Goal: Task Accomplishment & Management: Use online tool/utility

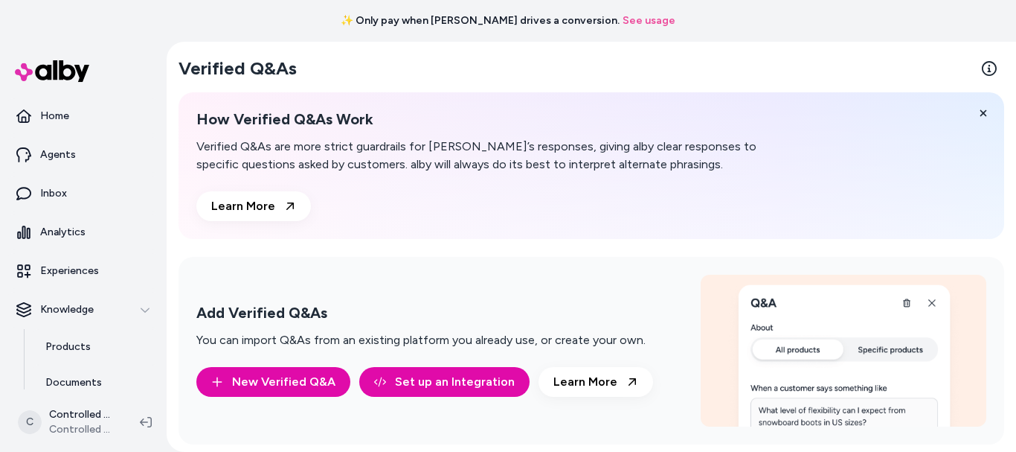
scroll to position [147, 0]
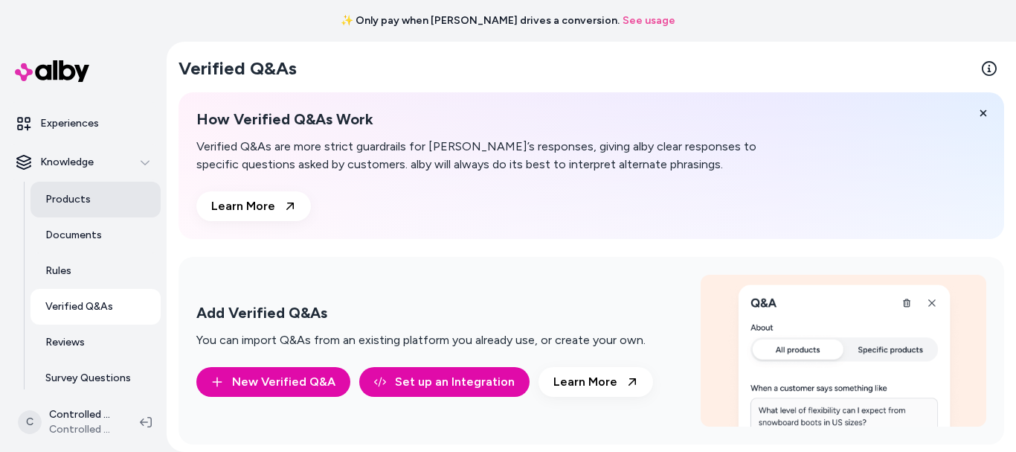
click at [92, 197] on link "Products" at bounding box center [96, 200] width 130 height 36
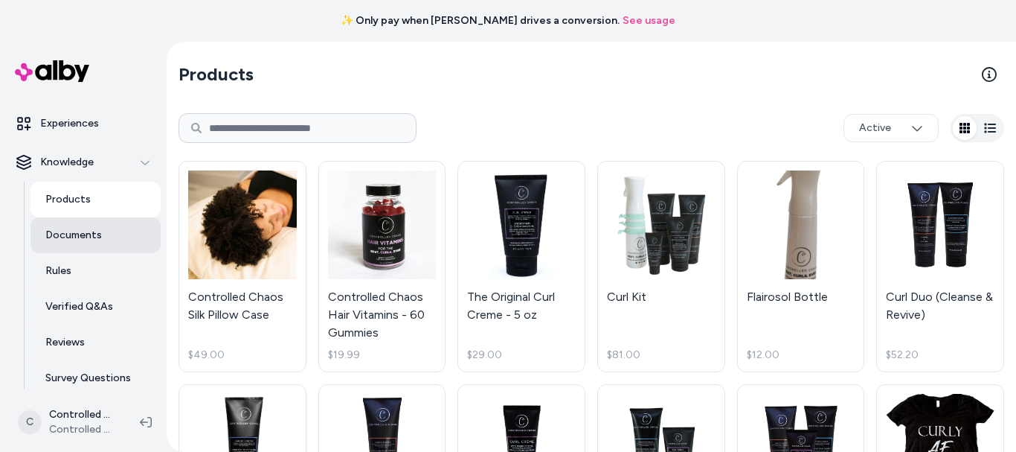
click at [86, 240] on p "Documents" at bounding box center [73, 235] width 57 height 15
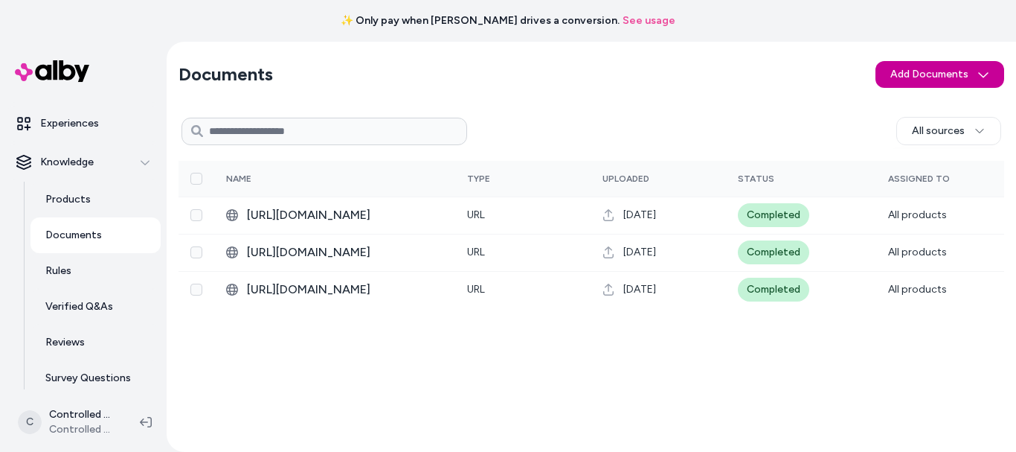
click at [896, 80] on html "✨ Only pay when [PERSON_NAME] drives a conversion. See usage Home Agents Inbox …" at bounding box center [508, 226] width 1016 height 452
click at [915, 101] on span "Upload Files" at bounding box center [939, 106] width 57 height 15
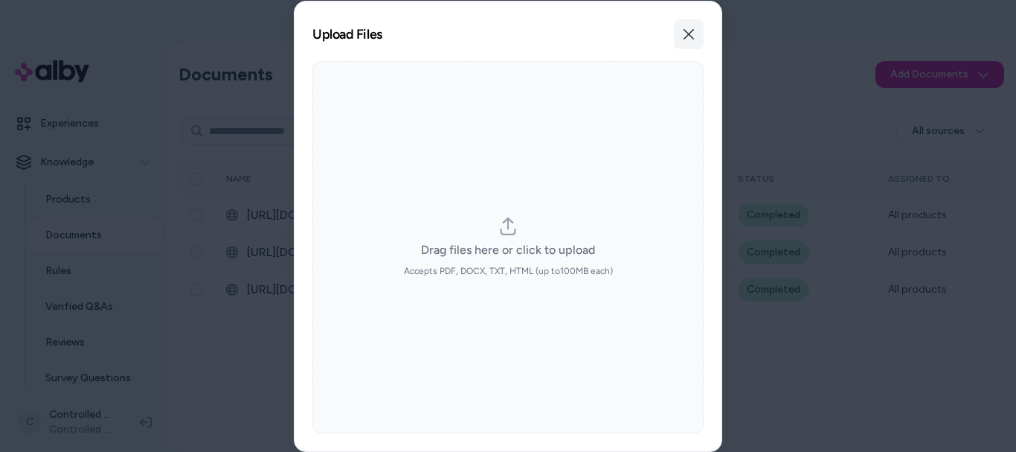
click at [686, 35] on icon "button" at bounding box center [689, 34] width 12 height 12
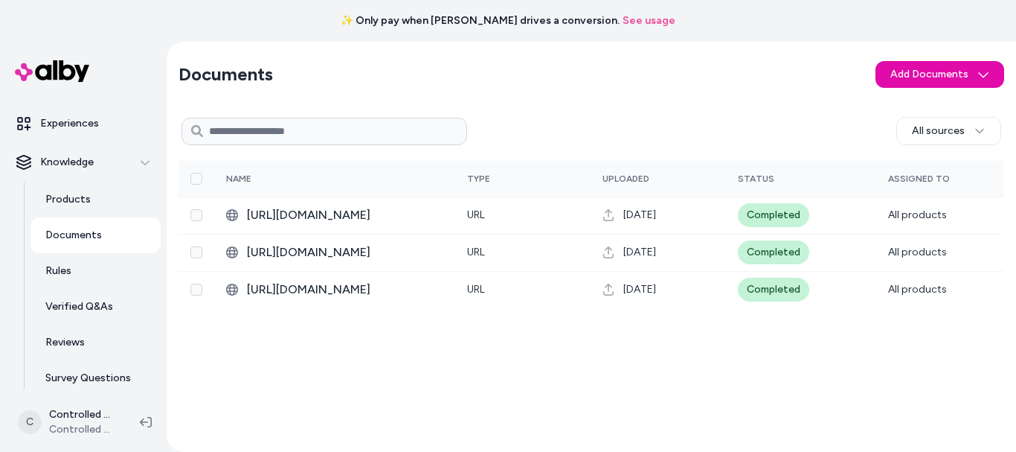
click at [723, 101] on div "Documents Add Documents All sources 0 Selected Edit Multiple Name Type Uploaded…" at bounding box center [592, 247] width 850 height 410
click at [967, 71] on html "✨ Only pay when [PERSON_NAME] drives a conversion. See usage Home Agents Inbox …" at bounding box center [508, 226] width 1016 height 452
click at [655, 12] on html "✨ Only pay when [PERSON_NAME] drives a conversion. See usage Home Agents Inbox …" at bounding box center [508, 226] width 1016 height 452
click at [92, 248] on link "Documents" at bounding box center [96, 235] width 130 height 36
click at [103, 217] on link "Documents" at bounding box center [96, 235] width 130 height 36
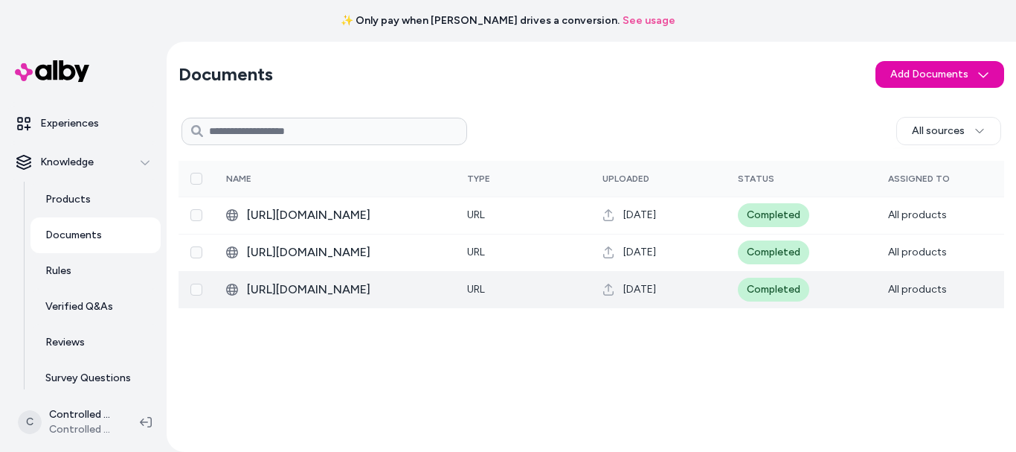
click at [698, 297] on div "[DATE]" at bounding box center [659, 289] width 112 height 15
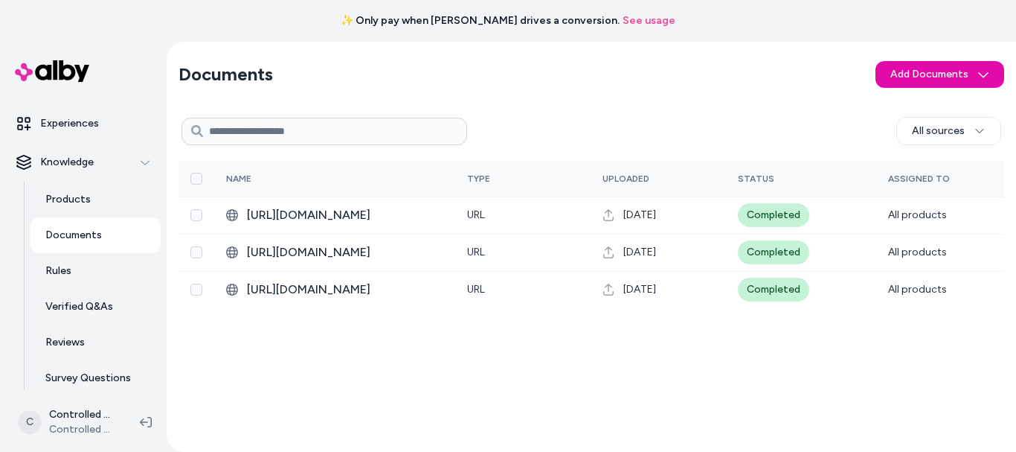
click at [252, 141] on input at bounding box center [325, 132] width 286 height 28
click at [944, 82] on html "✨ Only pay when [PERSON_NAME] drives a conversion. See usage Home Agents Inbox …" at bounding box center [508, 226] width 1016 height 452
click at [928, 106] on span "Upload Files" at bounding box center [939, 106] width 57 height 15
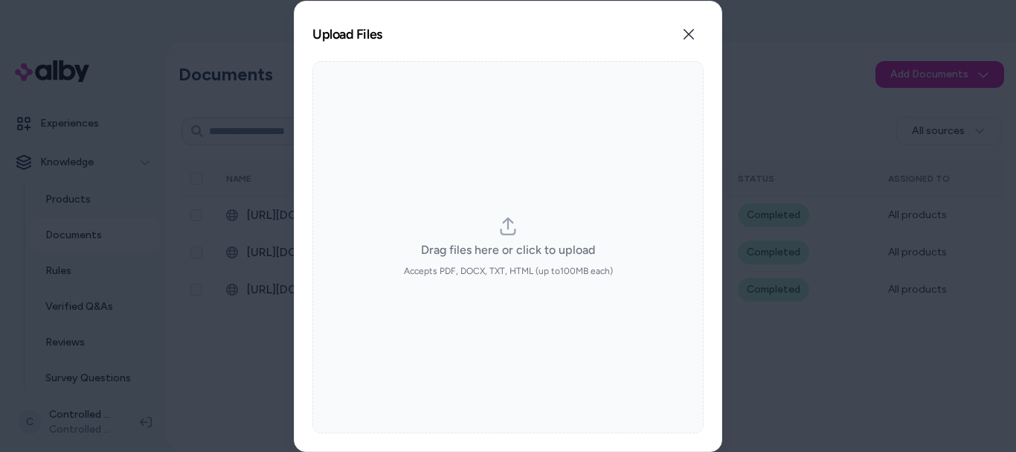
click at [501, 222] on icon "dropzone" at bounding box center [508, 226] width 18 height 18
click at [508, 246] on input "Drag files here or click to upload Accepts PDF, DOCX, TXT, HTML (up to 100 MB e…" at bounding box center [508, 246] width 1 height 1
type input "**********"
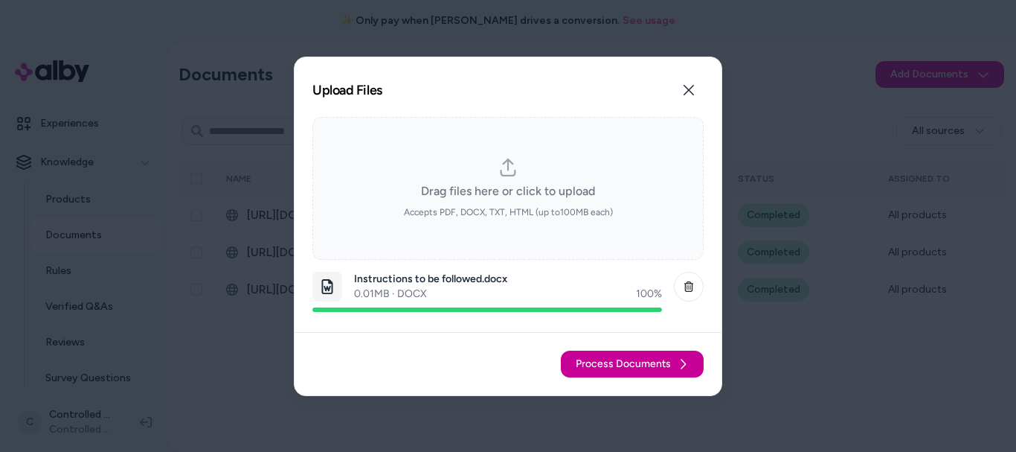
click at [653, 357] on span "Process Documents" at bounding box center [623, 363] width 95 height 15
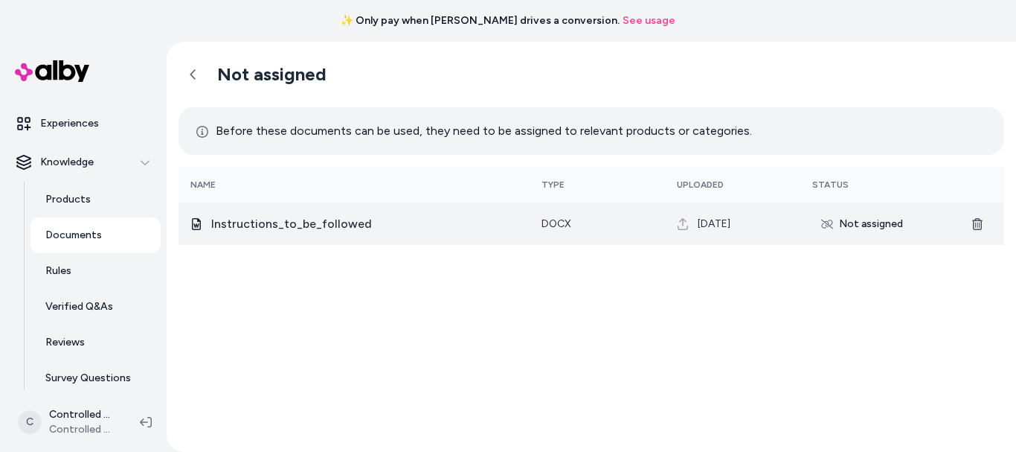
click at [852, 225] on div "Not assigned" at bounding box center [863, 224] width 100 height 24
click at [815, 225] on div "Not assigned" at bounding box center [863, 224] width 100 height 24
click at [825, 225] on icon at bounding box center [827, 224] width 12 height 12
click at [868, 222] on div "Not assigned" at bounding box center [863, 224] width 100 height 24
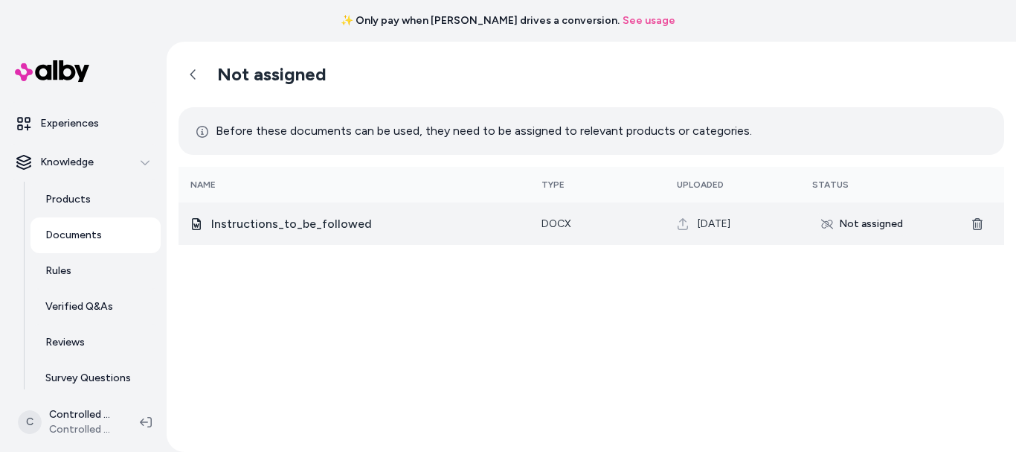
click at [868, 222] on div "Not assigned" at bounding box center [863, 224] width 100 height 24
click at [864, 222] on div "Not assigned" at bounding box center [863, 224] width 100 height 24
click at [827, 218] on icon at bounding box center [827, 224] width 12 height 12
click at [199, 222] on icon at bounding box center [196, 224] width 12 height 12
click at [242, 218] on span "Instructions_to_be_followed" at bounding box center [364, 224] width 307 height 18
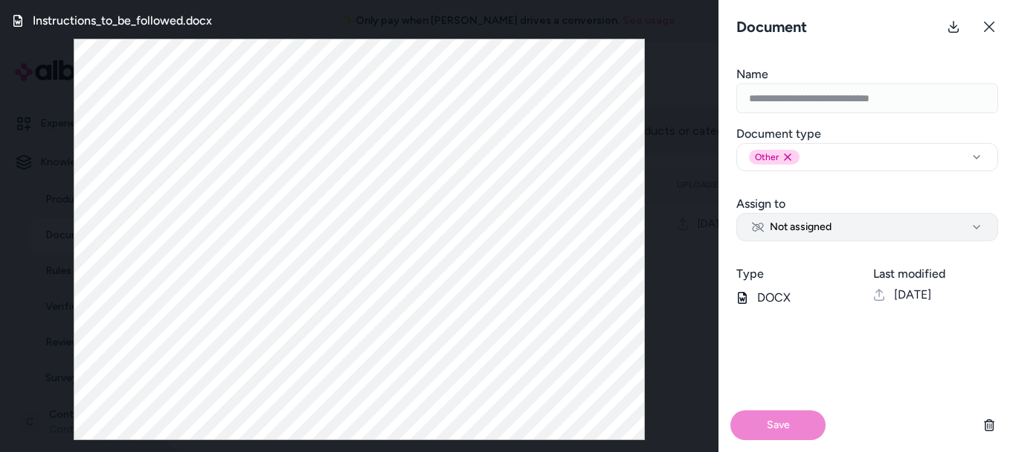
click at [797, 223] on span "Not assigned" at bounding box center [792, 226] width 80 height 15
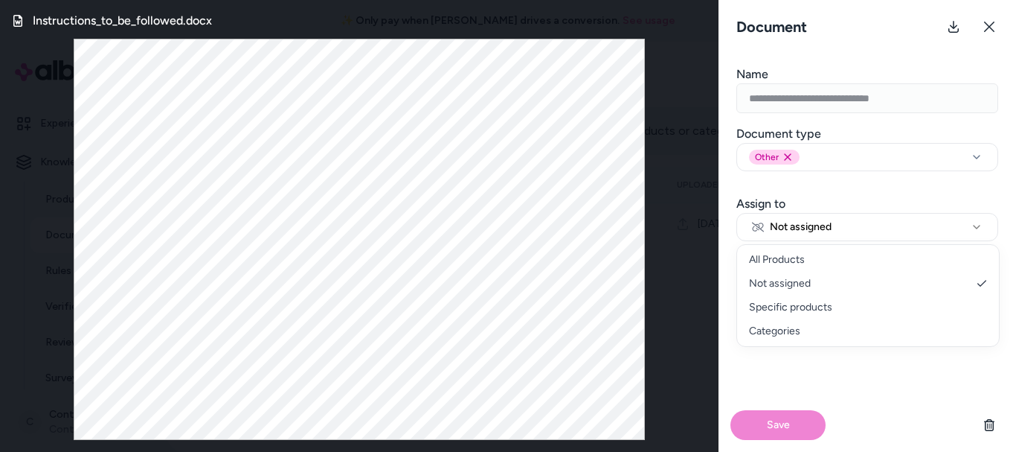
select select "***"
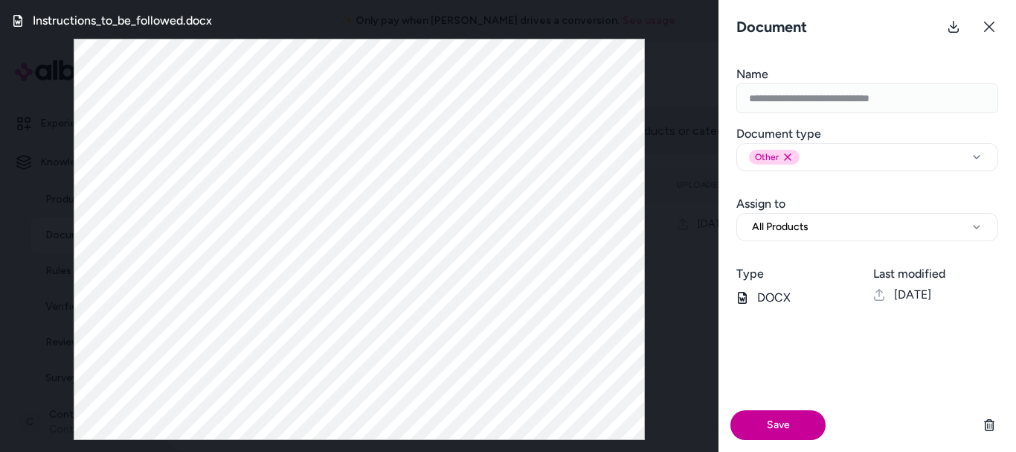
click at [786, 428] on button "Save" at bounding box center [778, 425] width 95 height 30
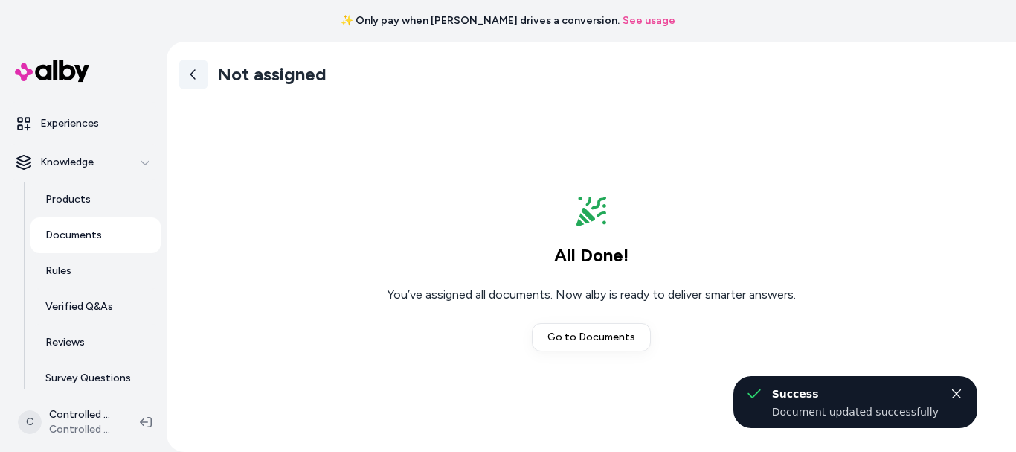
click at [199, 72] on icon at bounding box center [194, 74] width 12 height 12
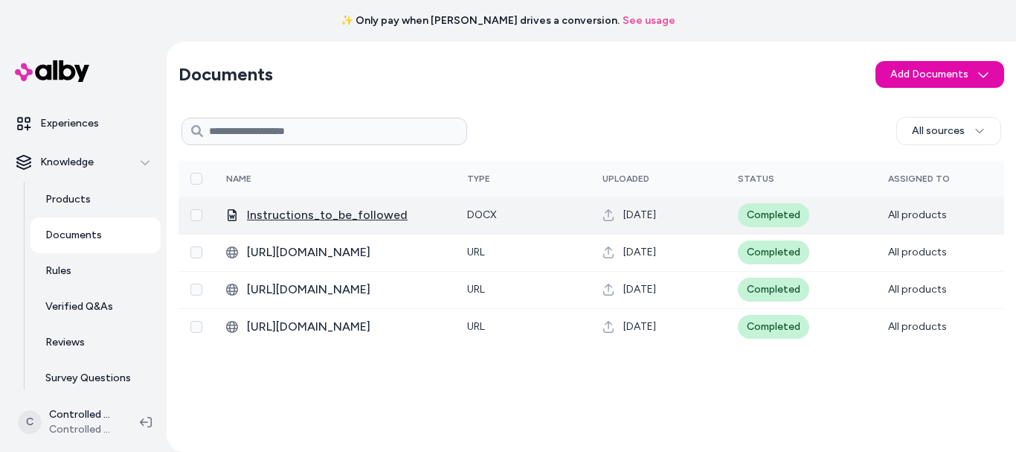
click at [330, 220] on span "Instructions_to_be_followed" at bounding box center [345, 215] width 196 height 18
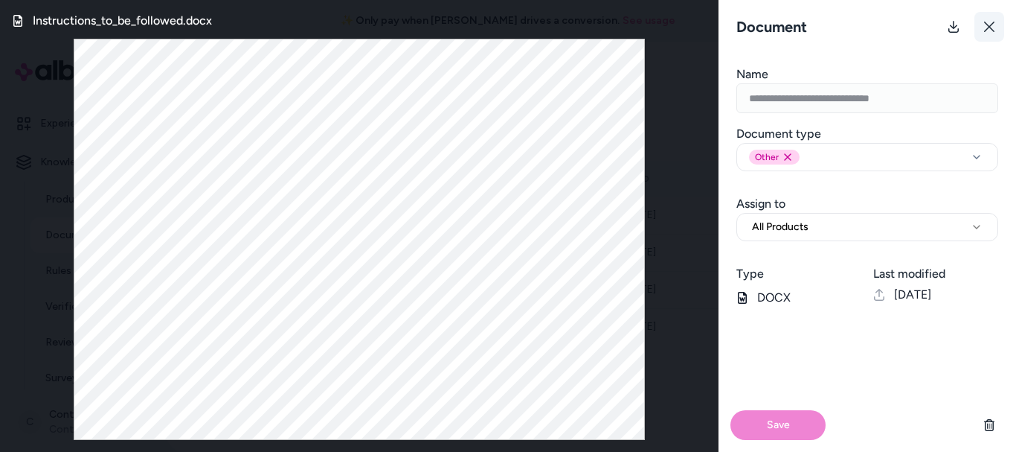
click at [990, 22] on icon at bounding box center [990, 27] width 12 height 12
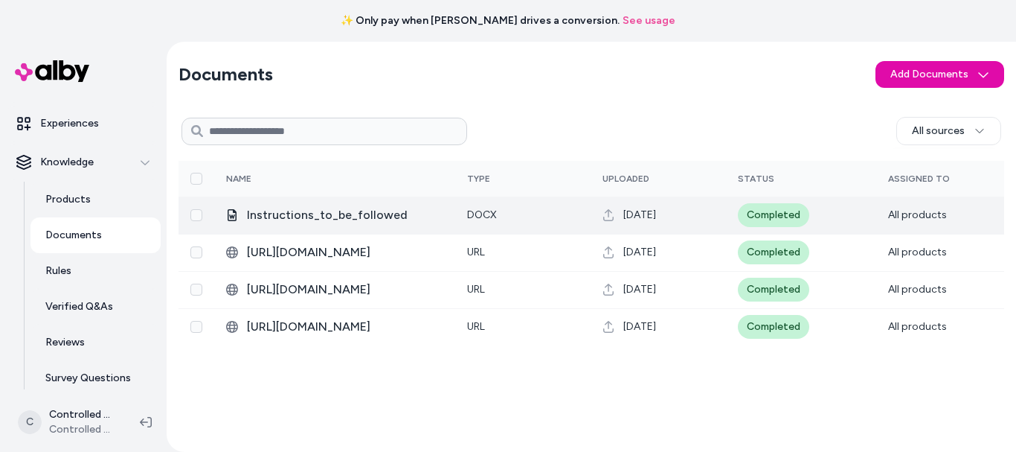
click at [200, 212] on button "Select row" at bounding box center [196, 215] width 12 height 12
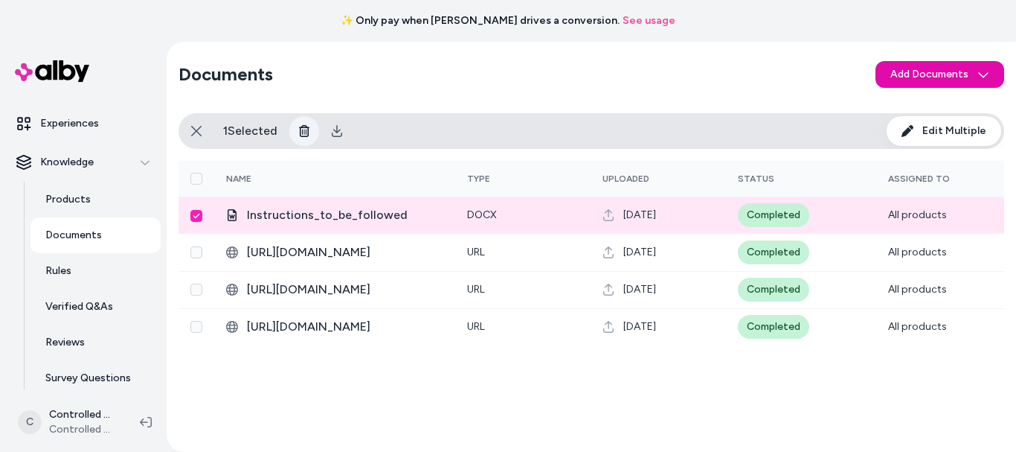
click at [309, 130] on icon at bounding box center [304, 131] width 10 height 12
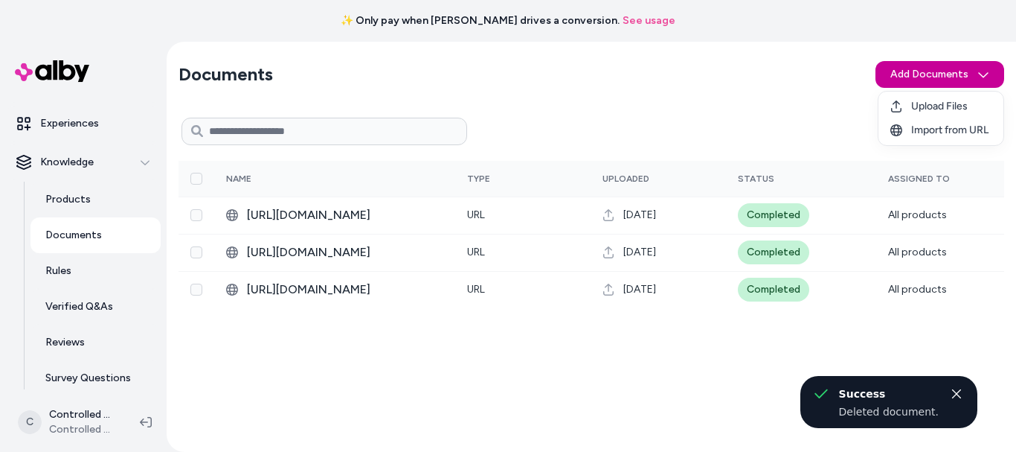
click at [920, 72] on html "✨ Only pay when [PERSON_NAME] drives a conversion. See usage Home Agents Inbox …" at bounding box center [508, 226] width 1016 height 452
click at [903, 114] on div "Upload Files" at bounding box center [941, 106] width 125 height 24
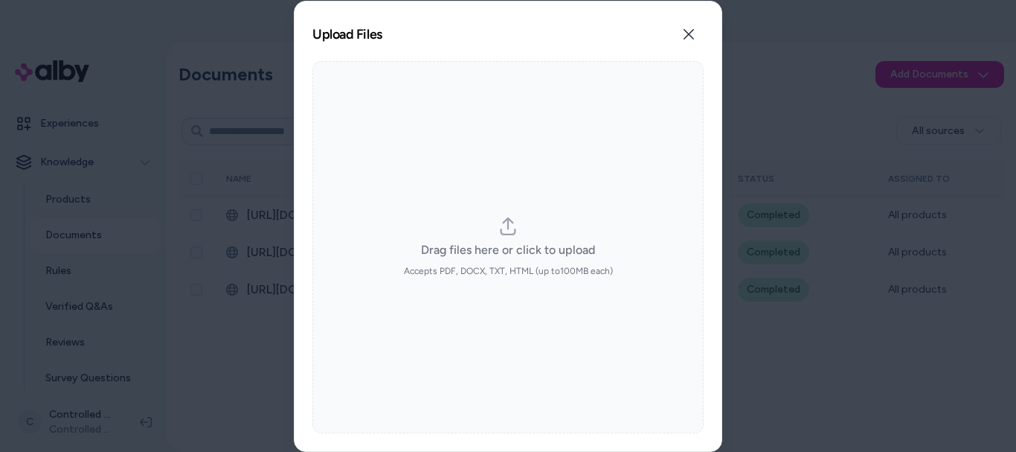
click at [519, 230] on label "Drag files here or click to upload Accepts PDF, DOCX, TXT, HTML (up to 100 MB e…" at bounding box center [508, 247] width 209 height 60
click at [509, 246] on input "Drag files here or click to upload Accepts PDF, DOCX, TXT, HTML (up to 100 MB e…" at bounding box center [508, 246] width 1 height 1
type input "**********"
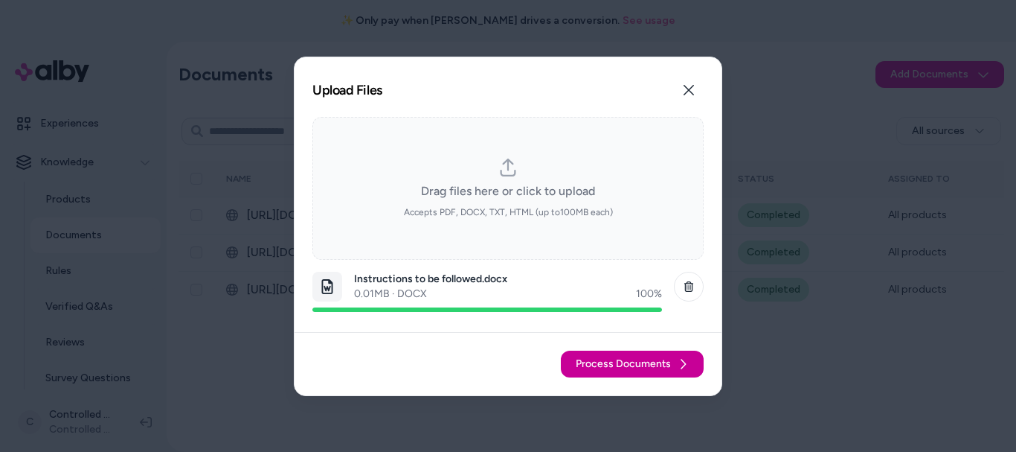
click at [646, 355] on button "Process Documents" at bounding box center [632, 363] width 143 height 27
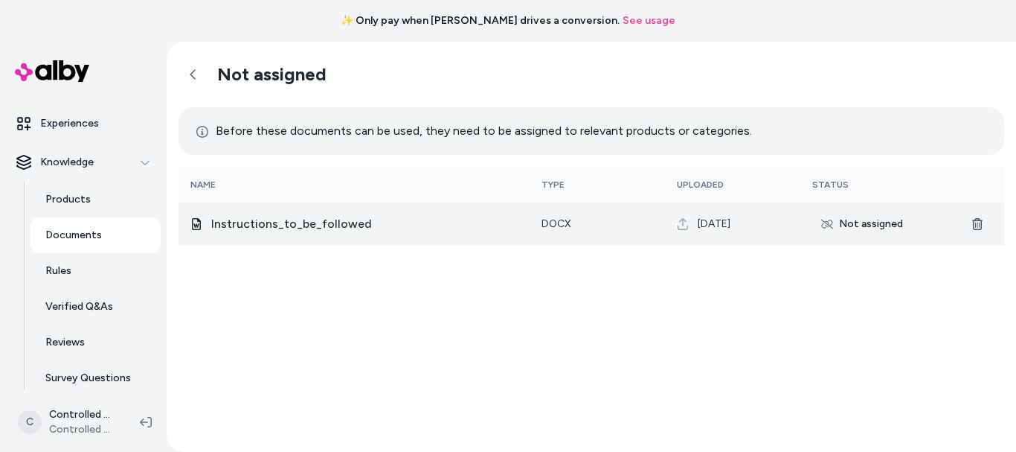
click at [825, 222] on icon at bounding box center [827, 224] width 12 height 12
click at [742, 236] on td "[DATE]" at bounding box center [732, 223] width 135 height 42
click at [323, 217] on span "Instructions_to_be_followed" at bounding box center [364, 224] width 307 height 18
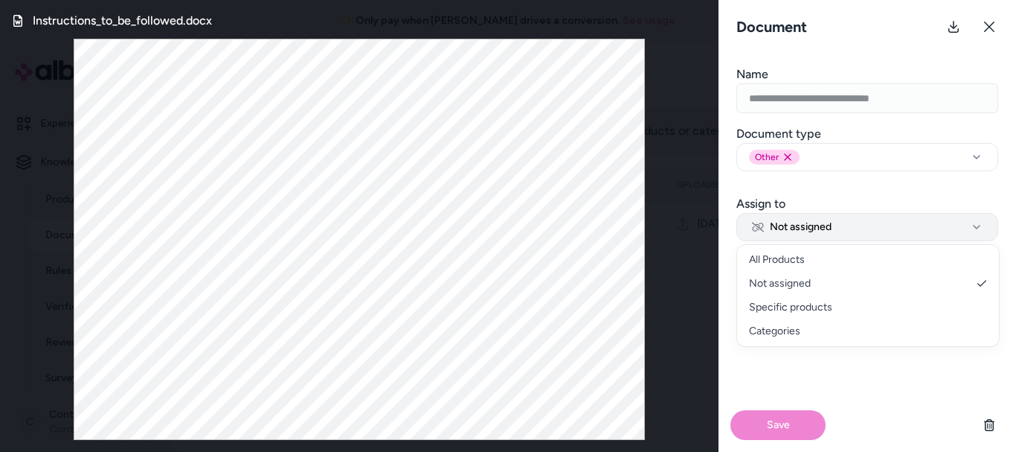
click at [809, 222] on span "Not assigned" at bounding box center [792, 226] width 80 height 15
select select "***"
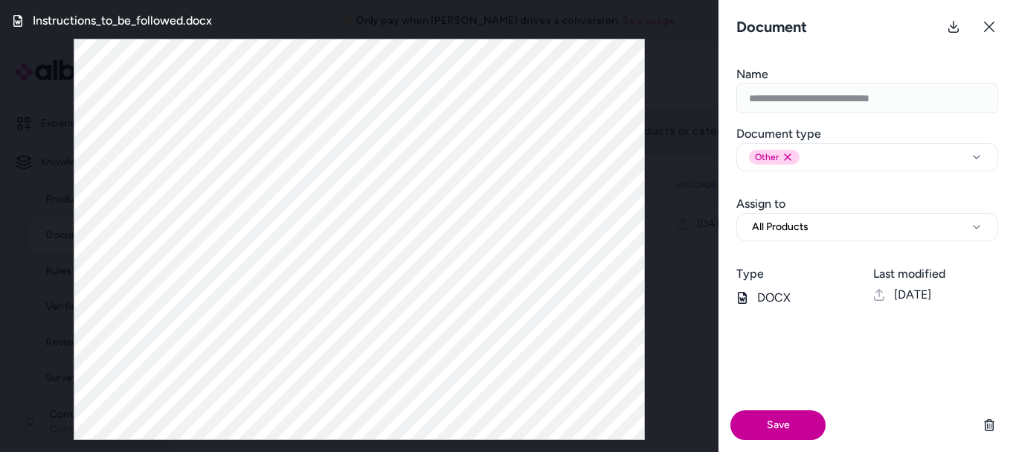
click at [782, 426] on button "Save" at bounding box center [778, 425] width 95 height 30
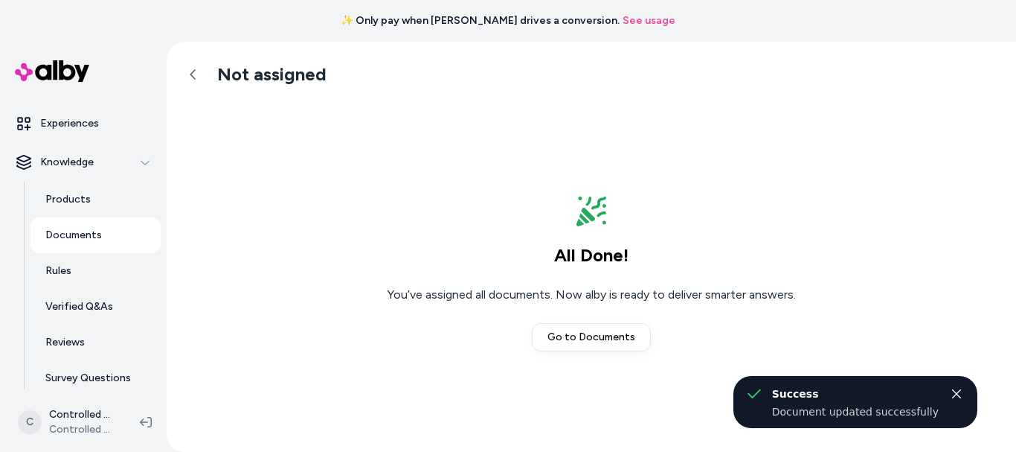
click at [118, 243] on link "Documents" at bounding box center [96, 235] width 130 height 36
